Goal: Information Seeking & Learning: Learn about a topic

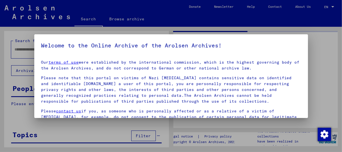
type input "********"
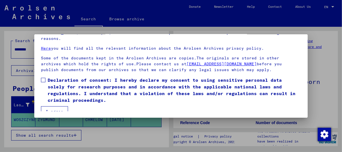
scroll to position [47, 0]
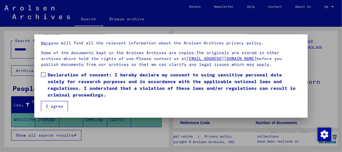
click at [49, 107] on button "I agree" at bounding box center [54, 106] width 27 height 11
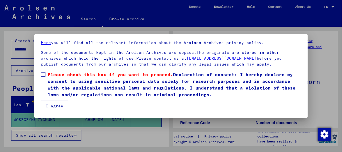
click at [43, 75] on span at bounding box center [43, 74] width 4 height 4
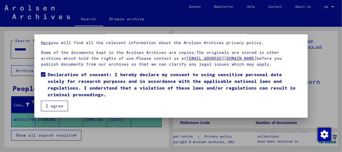
click at [49, 107] on button "I agree" at bounding box center [54, 106] width 27 height 11
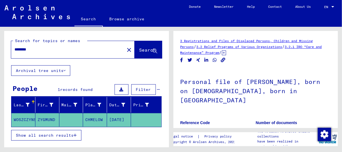
click at [23, 121] on icon at bounding box center [23, 130] width 14 height 22
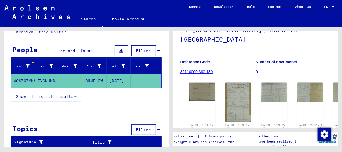
scroll to position [74, 0]
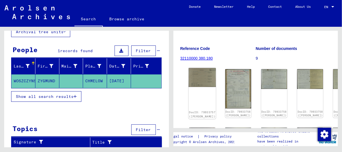
click at [203, 68] on img at bounding box center [202, 77] width 27 height 19
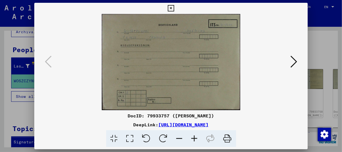
click at [295, 62] on icon at bounding box center [294, 61] width 7 height 13
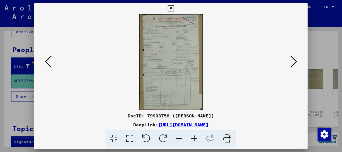
click at [295, 62] on icon at bounding box center [294, 61] width 7 height 13
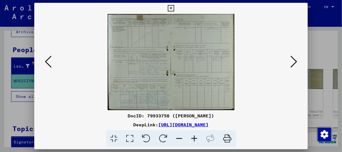
click at [295, 62] on icon at bounding box center [294, 61] width 7 height 13
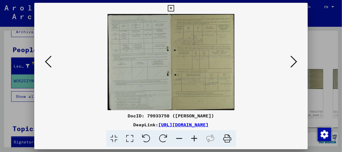
click at [295, 62] on icon at bounding box center [294, 61] width 7 height 13
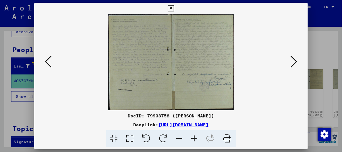
click at [295, 62] on icon at bounding box center [294, 61] width 7 height 13
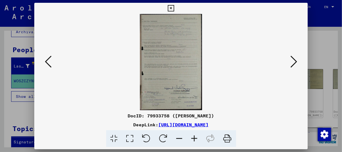
click at [295, 62] on icon at bounding box center [294, 61] width 7 height 13
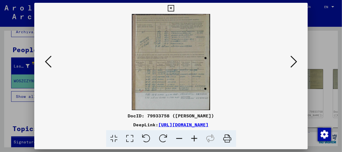
click at [295, 62] on icon at bounding box center [294, 61] width 7 height 13
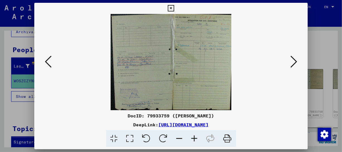
click at [295, 62] on icon at bounding box center [294, 61] width 7 height 13
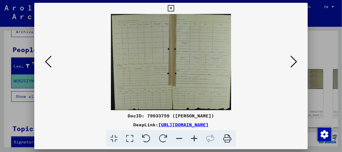
click at [295, 62] on icon at bounding box center [294, 61] width 7 height 13
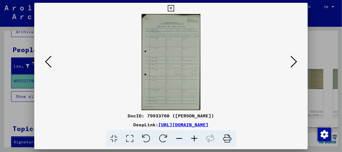
click at [295, 62] on icon at bounding box center [294, 61] width 7 height 13
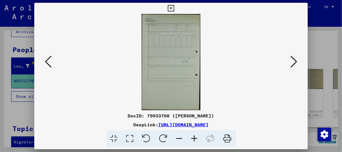
click at [295, 62] on icon at bounding box center [294, 61] width 7 height 13
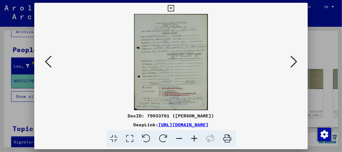
click at [295, 62] on icon at bounding box center [294, 61] width 7 height 13
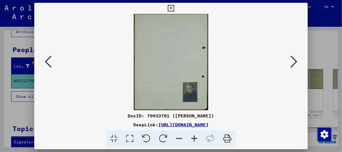
click at [295, 62] on icon at bounding box center [294, 61] width 7 height 13
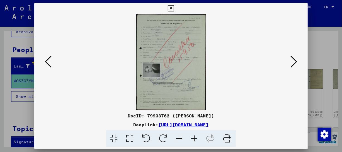
click at [295, 62] on icon at bounding box center [294, 61] width 7 height 13
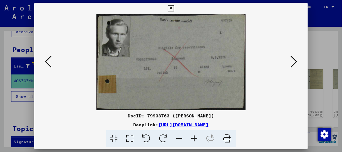
click at [295, 62] on icon at bounding box center [294, 61] width 7 height 13
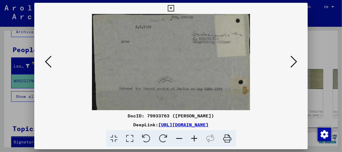
click at [295, 62] on icon at bounding box center [294, 61] width 7 height 13
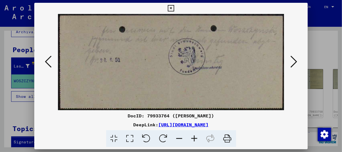
click at [295, 62] on icon at bounding box center [294, 61] width 7 height 13
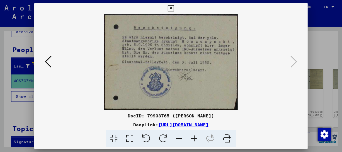
click at [46, 60] on icon at bounding box center [48, 61] width 7 height 13
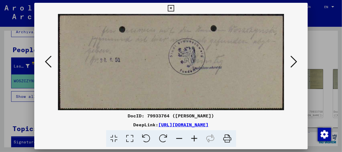
click at [46, 60] on icon at bounding box center [48, 61] width 7 height 13
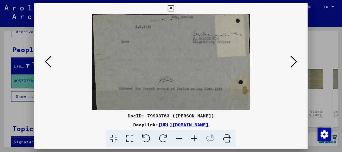
click at [46, 60] on icon at bounding box center [48, 61] width 7 height 13
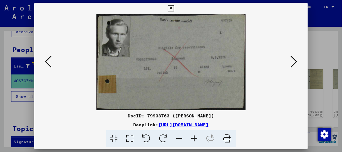
click at [46, 60] on icon at bounding box center [48, 61] width 7 height 13
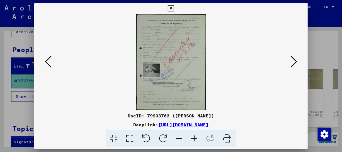
click at [46, 60] on icon at bounding box center [48, 61] width 7 height 13
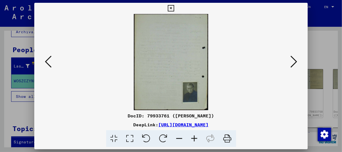
click at [46, 60] on icon at bounding box center [48, 61] width 7 height 13
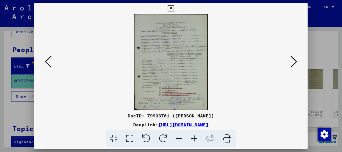
click at [46, 60] on icon at bounding box center [48, 61] width 7 height 13
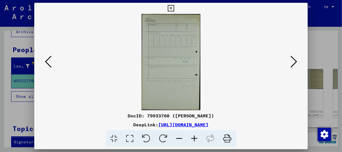
click at [46, 60] on icon at bounding box center [48, 61] width 7 height 13
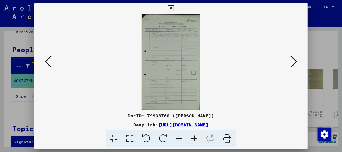
click at [46, 60] on icon at bounding box center [48, 61] width 7 height 13
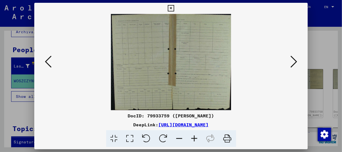
click at [46, 60] on icon at bounding box center [48, 61] width 7 height 13
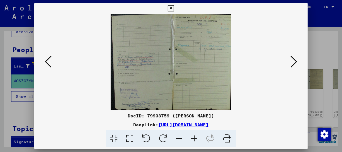
click at [46, 60] on icon at bounding box center [48, 61] width 7 height 13
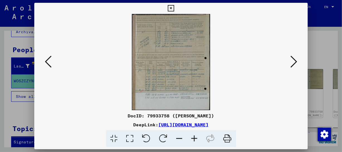
click at [46, 60] on icon at bounding box center [48, 61] width 7 height 13
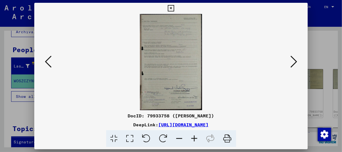
click at [46, 60] on icon at bounding box center [48, 61] width 7 height 13
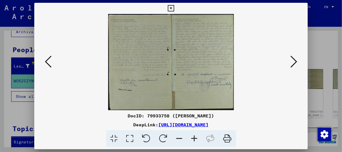
click at [46, 60] on icon at bounding box center [48, 61] width 7 height 13
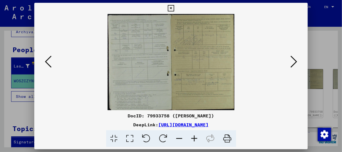
click at [46, 60] on icon at bounding box center [48, 61] width 7 height 13
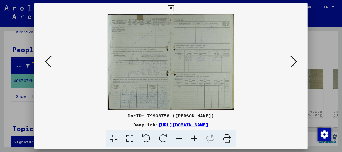
click at [46, 60] on icon at bounding box center [48, 61] width 7 height 13
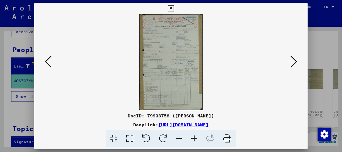
click at [46, 60] on icon at bounding box center [48, 61] width 7 height 13
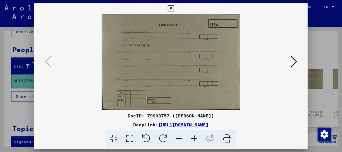
click at [296, 61] on icon at bounding box center [294, 61] width 7 height 13
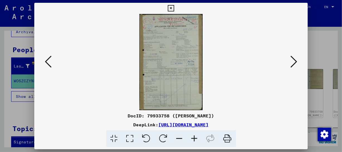
click at [296, 61] on icon at bounding box center [294, 61] width 7 height 13
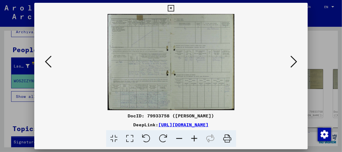
click at [296, 61] on icon at bounding box center [294, 61] width 7 height 13
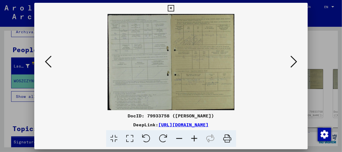
click at [296, 61] on icon at bounding box center [294, 61] width 7 height 13
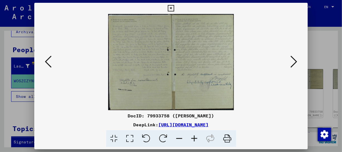
click at [46, 61] on icon at bounding box center [48, 61] width 7 height 13
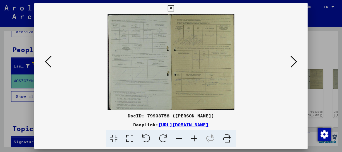
click at [46, 61] on icon at bounding box center [48, 61] width 7 height 13
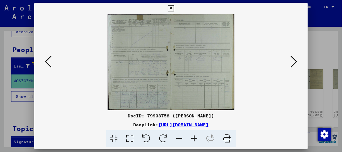
click at [46, 61] on icon at bounding box center [48, 61] width 7 height 13
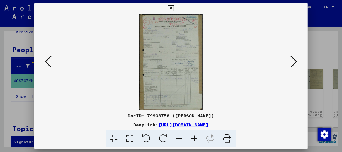
click at [297, 61] on icon at bounding box center [294, 61] width 7 height 13
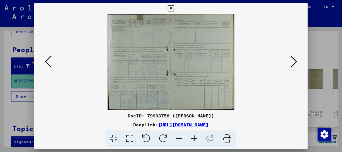
drag, startPoint x: 297, startPoint y: 61, endPoint x: 256, endPoint y: 12, distance: 64.4
click at [256, 12] on div "DocID: 79933758 ([PERSON_NAME]) DeepLink: [URL][DOMAIN_NAME]" at bounding box center [171, 75] width 274 height 145
click at [295, 61] on icon at bounding box center [294, 61] width 7 height 13
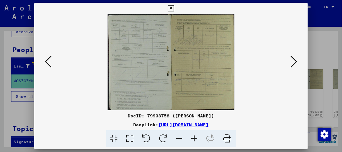
click at [295, 61] on icon at bounding box center [294, 61] width 7 height 13
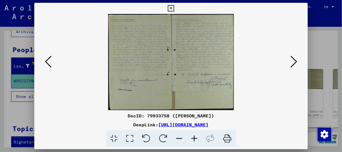
click at [295, 61] on icon at bounding box center [294, 61] width 7 height 13
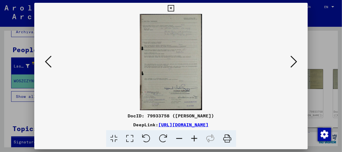
click at [172, 7] on icon at bounding box center [171, 8] width 6 height 7
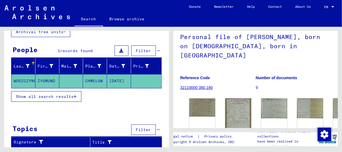
scroll to position [48, 0]
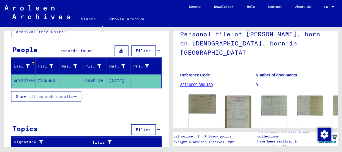
click at [191, 95] on img at bounding box center [202, 104] width 27 height 19
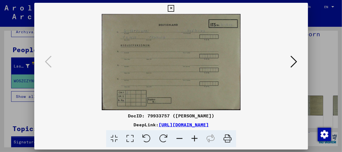
click at [191, 93] on img at bounding box center [171, 62] width 236 height 96
